Goal: Answer question/provide support

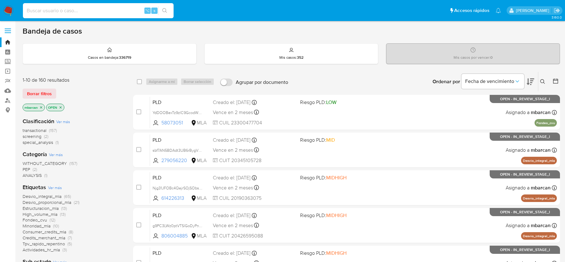
click at [61, 11] on input at bounding box center [98, 11] width 151 height 8
paste input "RPuPTuZl6YyZaIgKzm5VSbi8"
type input "RPuPTuZl6YyZaIgKzm5VSbi8"
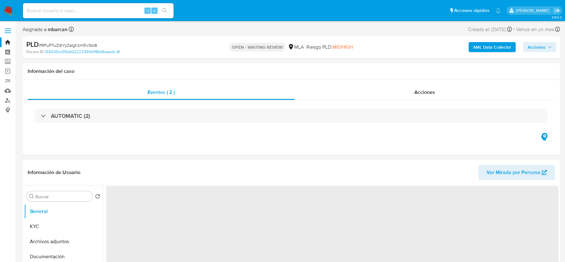
select select "10"
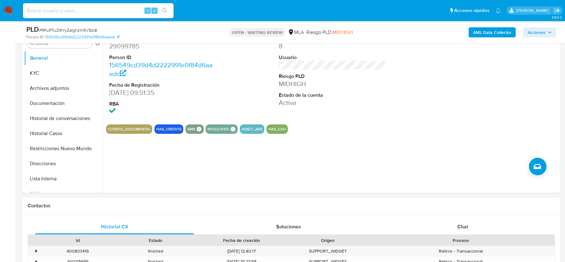
scroll to position [171, 0]
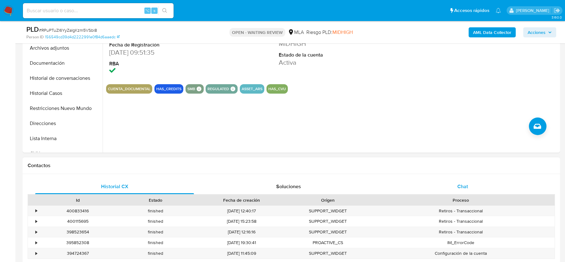
click at [459, 187] on span "Chat" at bounding box center [462, 186] width 11 height 7
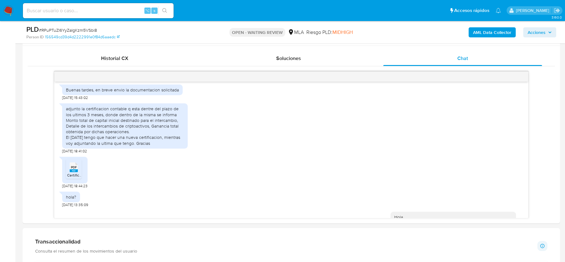
scroll to position [420, 0]
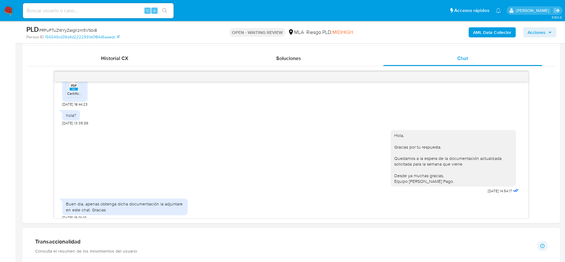
click at [43, 10] on input at bounding box center [98, 11] width 151 height 8
paste input "Ge05wqwzzw3UU7qvtmp0Jgm4"
type input "Ge05wqwzzw3UU7qvtmp0Jgm4"
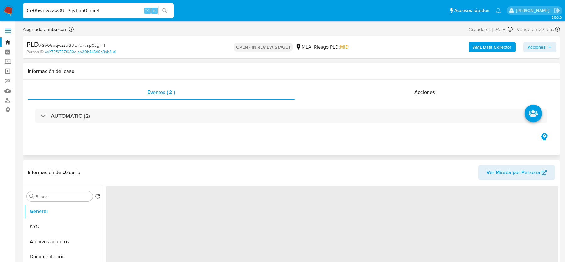
select select "10"
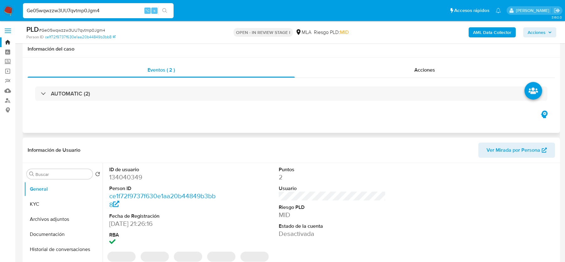
scroll to position [173, 0]
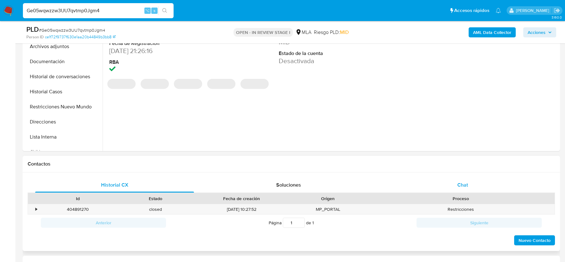
click at [478, 186] on div "Chat" at bounding box center [462, 184] width 159 height 15
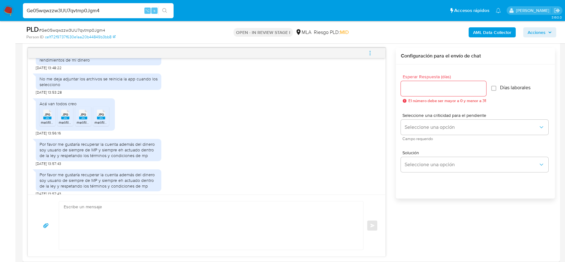
scroll to position [315, 0]
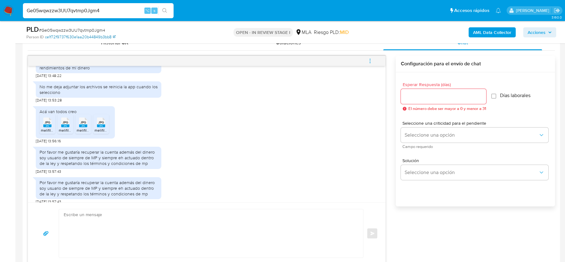
click at [71, 35] on link "ce1f72f9737f630e1aa20b44849b3bb8" at bounding box center [80, 37] width 71 height 6
click at [62, 30] on span "# Ge05wqwzzw3UU7qvtmp0Jgm4" at bounding box center [72, 30] width 66 height 6
copy span "Ge05wqwzzw3UU7qvtmp0Jgm4"
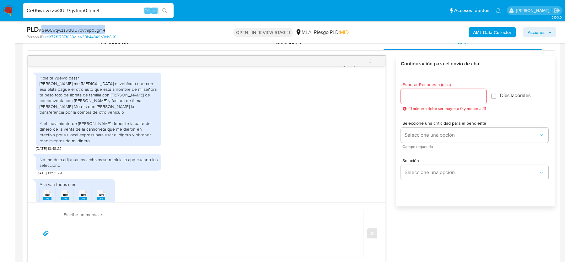
scroll to position [421, 0]
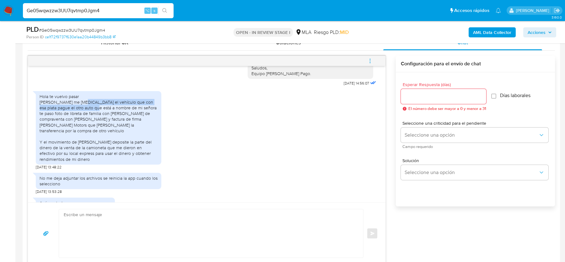
drag, startPoint x: 80, startPoint y: 95, endPoint x: 92, endPoint y: 100, distance: 12.4
click at [92, 100] on div "Hola te vuelvo pasar [PERSON_NAME] me [MEDICAL_DATA] el vehículo que con esa pl…" at bounding box center [99, 127] width 118 height 68
click at [67, 103] on div "Hola te vuelvo pasar [PERSON_NAME] me [MEDICAL_DATA] el vehículo que con esa pl…" at bounding box center [99, 127] width 118 height 68
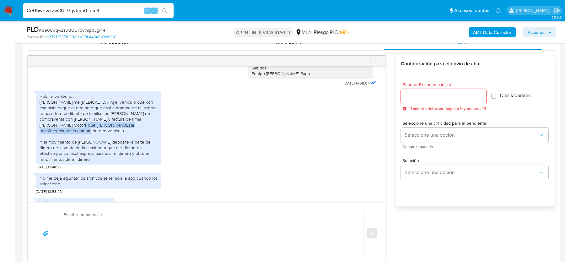
drag, startPoint x: 91, startPoint y: 119, endPoint x: 91, endPoint y: 124, distance: 5.0
click at [91, 124] on div "Hola te vuelvo pasar [PERSON_NAME] me [MEDICAL_DATA] el vehículo que con esa pl…" at bounding box center [99, 127] width 118 height 68
drag, startPoint x: 70, startPoint y: 135, endPoint x: 70, endPoint y: 154, distance: 19.4
click at [70, 154] on div "Hola te vuelvo pasar [PERSON_NAME] me [MEDICAL_DATA] el vehículo que con esa pl…" at bounding box center [99, 127] width 118 height 68
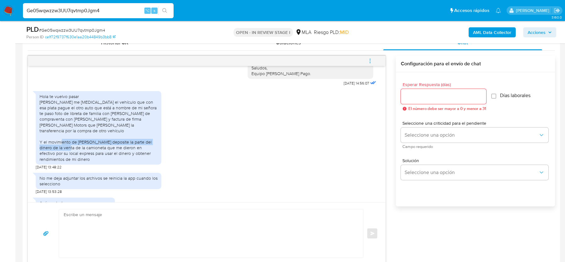
drag, startPoint x: 95, startPoint y: 138, endPoint x: 95, endPoint y: 143, distance: 5.3
click at [95, 143] on div "Hola te vuelvo pasar [PERSON_NAME] me [MEDICAL_DATA] el vehículo que con esa pl…" at bounding box center [99, 127] width 118 height 68
click at [103, 141] on div "Hola te vuelvo pasar [PERSON_NAME] me [MEDICAL_DATA] el vehículo que con esa pl…" at bounding box center [99, 127] width 118 height 68
click at [120, 145] on div "Hola te vuelvo pasar [PERSON_NAME] me [MEDICAL_DATA] el vehículo que con esa pl…" at bounding box center [99, 127] width 118 height 68
click at [142, 151] on div "Hola te vuelvo pasar [PERSON_NAME] me [MEDICAL_DATA] el vehículo que con esa pl…" at bounding box center [99, 127] width 118 height 68
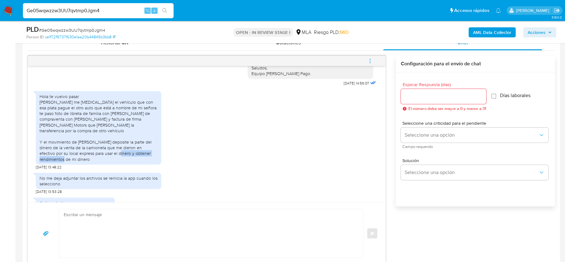
drag, startPoint x: 129, startPoint y: 148, endPoint x: 129, endPoint y: 155, distance: 6.9
click at [129, 155] on div "Hola te vuelvo pasar [PERSON_NAME] me [MEDICAL_DATA] el vehículo que con esa pl…" at bounding box center [99, 127] width 118 height 68
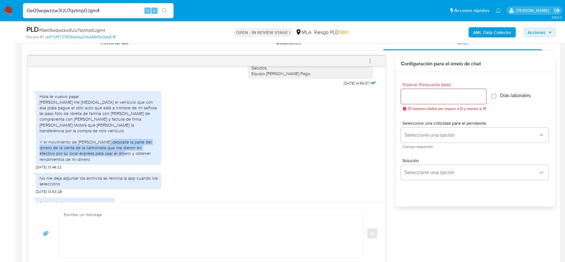
drag, startPoint x: 136, startPoint y: 137, endPoint x: 134, endPoint y: 147, distance: 10.4
click at [134, 147] on div "Hola te vuelvo pasar [PERSON_NAME] me [MEDICAL_DATA] el vehículo que con esa pl…" at bounding box center [99, 127] width 118 height 68
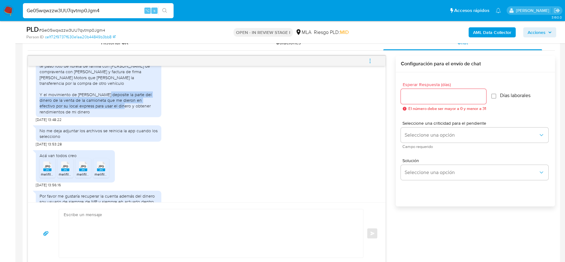
scroll to position [512, 0]
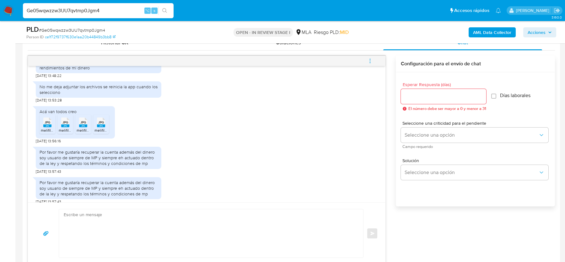
click at [49, 120] on span "JPG" at bounding box center [48, 122] width 6 height 4
click at [67, 120] on span "JPG" at bounding box center [65, 122] width 6 height 4
click at [82, 124] on rect at bounding box center [83, 125] width 8 height 3
click at [97, 124] on rect at bounding box center [101, 125] width 8 height 3
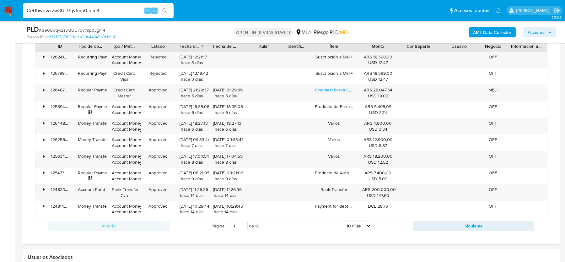
scroll to position [956, 0]
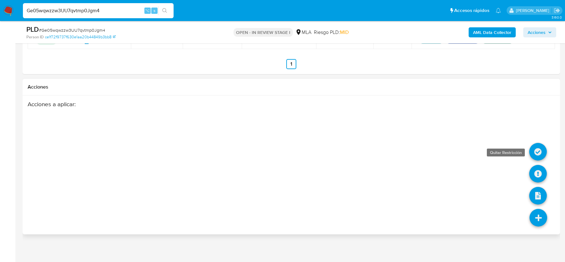
click at [538, 149] on icon at bounding box center [538, 152] width 18 height 18
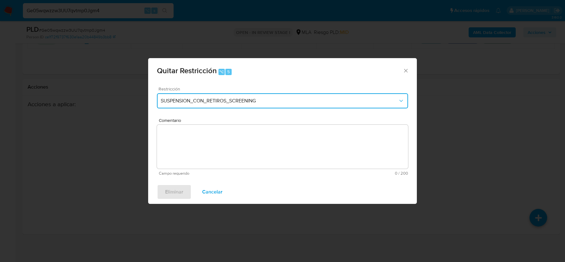
click at [253, 100] on span "SUSPENSION_CON_RETIROS_SCREENING" at bounding box center [279, 101] width 237 height 6
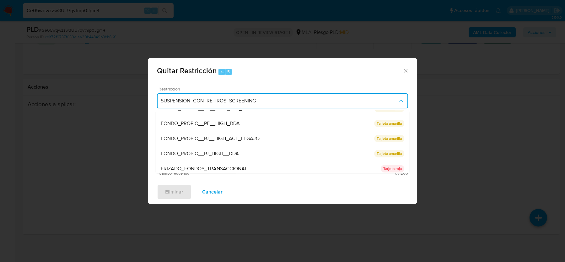
scroll to position [133, 0]
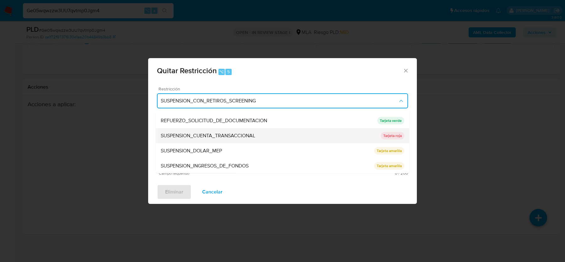
click at [235, 137] on span "SUSPENSION_CUENTA_TRANSACCIONAL" at bounding box center [208, 135] width 94 height 6
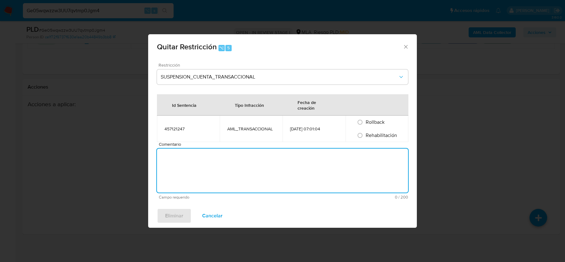
click at [252, 170] on textarea "Comentario" at bounding box center [282, 170] width 251 height 44
type textarea "a"
type textarea "AML"
click at [387, 133] on span "Rehabilitación" at bounding box center [380, 134] width 31 height 7
click at [365, 133] on input "Rehabilitación" at bounding box center [360, 135] width 10 height 10
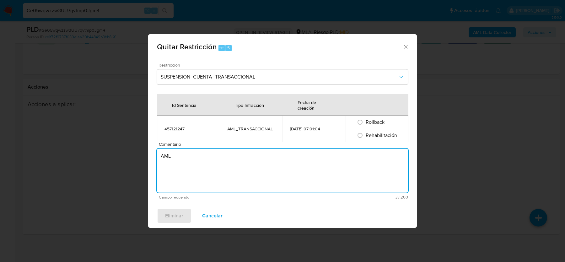
radio input "true"
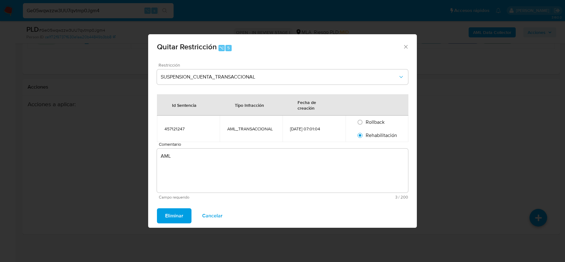
click at [166, 212] on span "Eliminar" at bounding box center [174, 216] width 18 height 14
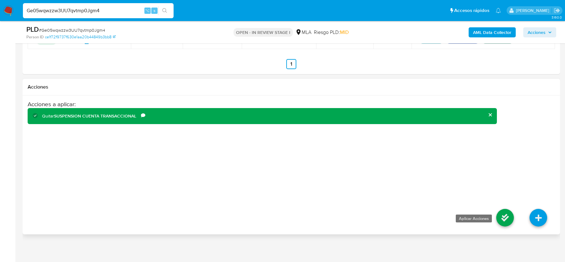
click at [496, 211] on icon at bounding box center [505, 218] width 18 height 18
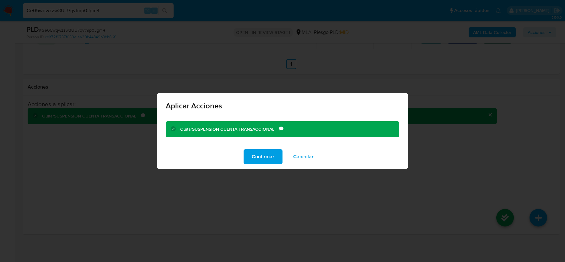
click at [243, 164] on div "Confirmar Cancelar" at bounding box center [282, 157] width 251 height 24
click at [259, 156] on span "Confirmar" at bounding box center [263, 157] width 23 height 14
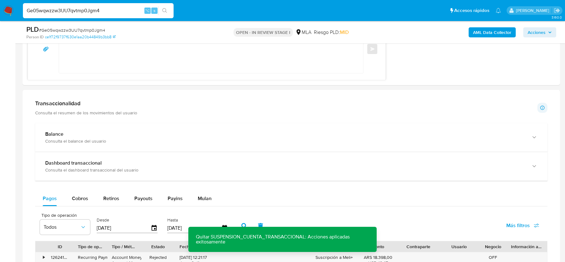
scroll to position [419, 0]
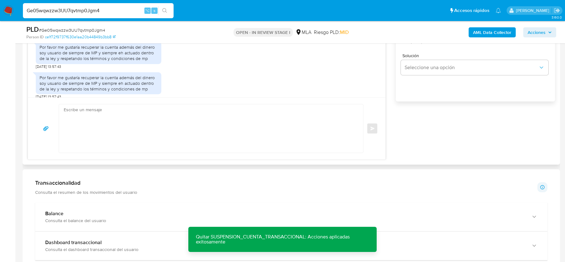
click at [213, 119] on textarea at bounding box center [209, 128] width 291 height 48
paste textarea "Hola XXX, Muchas gracias por la respuesta. ¡Te contamos que tu cuenta ya está a…"
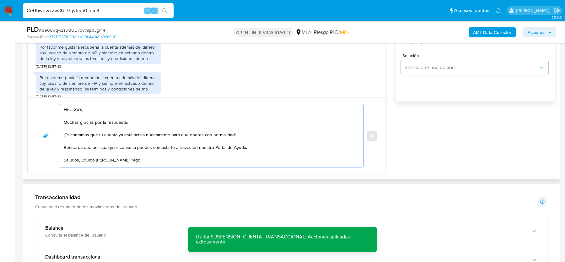
scroll to position [0, 0]
click at [77, 107] on textarea "Hola XXX, Muchas gracias por la respuesta. ¡Te contamos que tu cuenta ya está a…" at bounding box center [209, 134] width 291 height 61
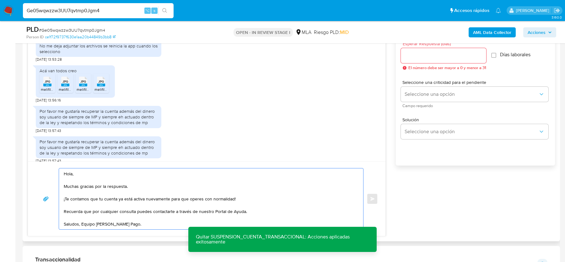
scroll to position [353, 0]
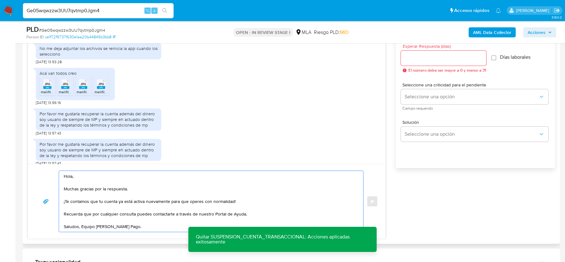
click at [129, 189] on textarea "Hola, Muchas gracias por la respuesta. ¡Te contamos que tu cuenta ya está activ…" at bounding box center [209, 201] width 291 height 61
type textarea "Hola, Muchas gracias por la respuesta. ¡Te contamos que tu cuenta ya está activ…"
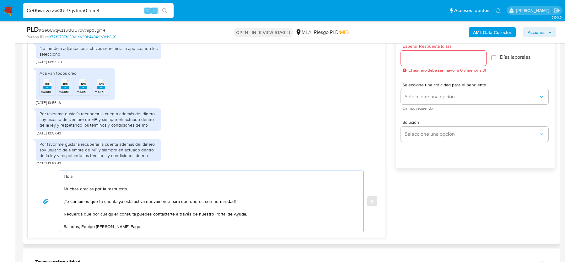
click at [259, 203] on textarea "Hola, Muchas gracias por la respuesta. ¡Te contamos que tu cuenta ya está activ…" at bounding box center [209, 201] width 291 height 61
click at [259, 216] on textarea "Hola, Muchas gracias por la respuesta. ¡Te contamos que tu cuenta ya está activ…" at bounding box center [209, 201] width 291 height 61
click at [255, 224] on textarea "Hola, Muchas gracias por la respuesta. ¡Te contamos que tu cuenta ya está activ…" at bounding box center [209, 201] width 291 height 61
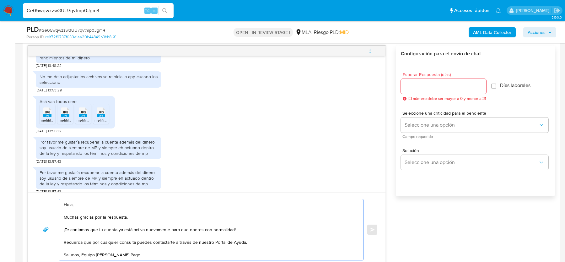
scroll to position [320, 0]
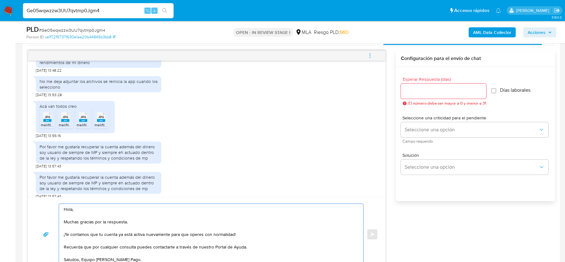
click at [457, 94] on input "Esperar Respuesta (días)" at bounding box center [443, 91] width 85 height 8
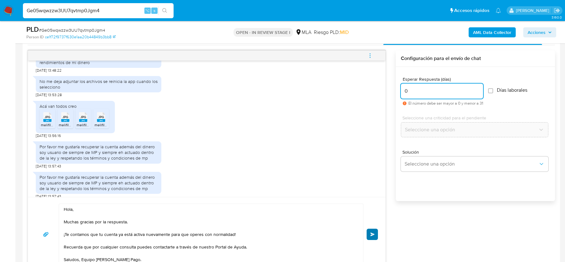
type input "0"
click at [374, 232] on span "Enviar" at bounding box center [372, 234] width 4 height 4
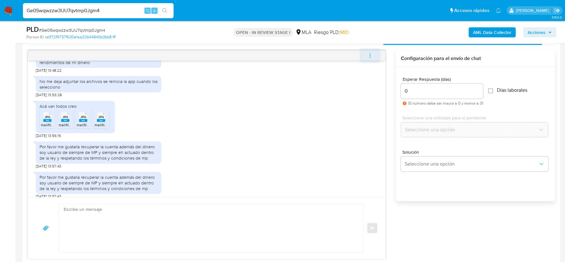
scroll to position [593, 0]
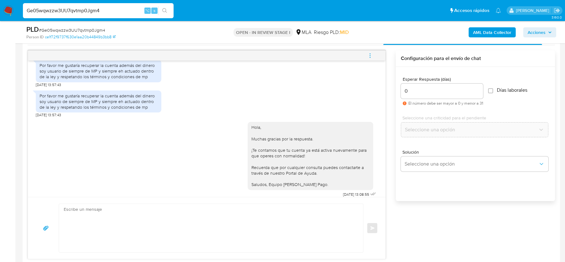
click at [373, 53] on icon "menu-action" at bounding box center [370, 56] width 6 height 6
click at [313, 43] on li "Cerrar conversación" at bounding box center [328, 42] width 64 height 11
